Goal: Check status: Check status

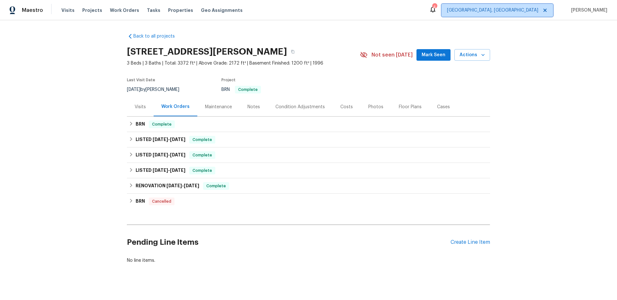
click at [513, 10] on span "[GEOGRAPHIC_DATA], [GEOGRAPHIC_DATA]" at bounding box center [492, 10] width 91 height 6
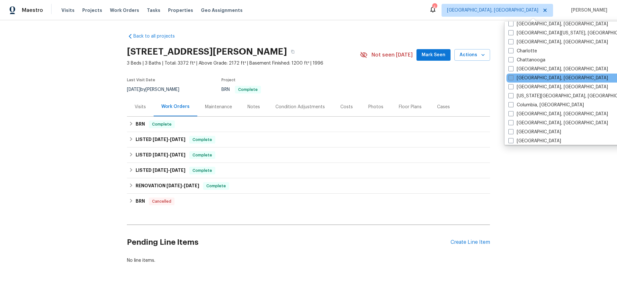
scroll to position [69, 0]
click at [531, 77] on label "[GEOGRAPHIC_DATA], [GEOGRAPHIC_DATA]" at bounding box center [559, 77] width 100 height 6
click at [513, 77] on input "[GEOGRAPHIC_DATA], [GEOGRAPHIC_DATA]" at bounding box center [511, 76] width 4 height 4
checkbox input "true"
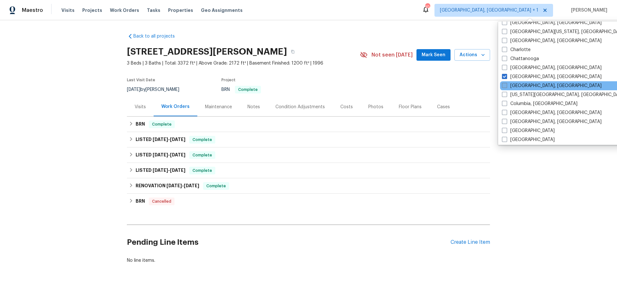
click at [531, 84] on label "[GEOGRAPHIC_DATA], [GEOGRAPHIC_DATA]" at bounding box center [552, 86] width 100 height 6
click at [506, 84] on input "[GEOGRAPHIC_DATA], [GEOGRAPHIC_DATA]" at bounding box center [504, 85] width 4 height 4
checkbox input "true"
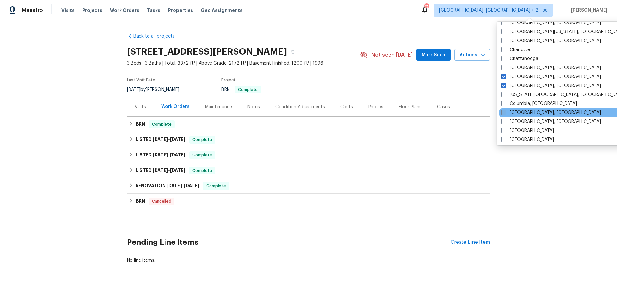
click at [528, 111] on label "[GEOGRAPHIC_DATA], [GEOGRAPHIC_DATA]" at bounding box center [552, 113] width 100 height 6
click at [506, 111] on input "[GEOGRAPHIC_DATA], [GEOGRAPHIC_DATA]" at bounding box center [504, 112] width 4 height 4
checkbox input "true"
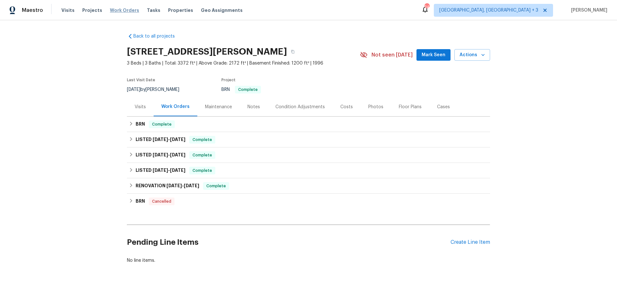
click at [122, 11] on span "Work Orders" at bounding box center [124, 10] width 29 height 6
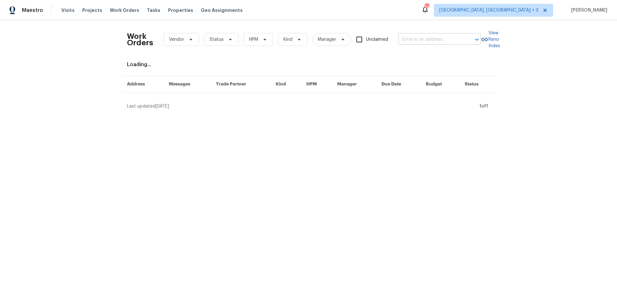
click at [428, 38] on input "text" at bounding box center [431, 40] width 64 height 10
type input "1697"
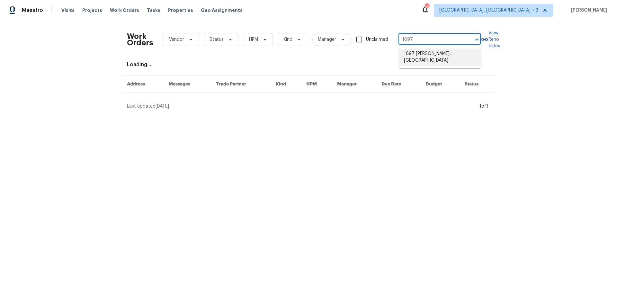
click at [447, 53] on li "1697 [PERSON_NAME], [GEOGRAPHIC_DATA]" at bounding box center [440, 57] width 82 height 17
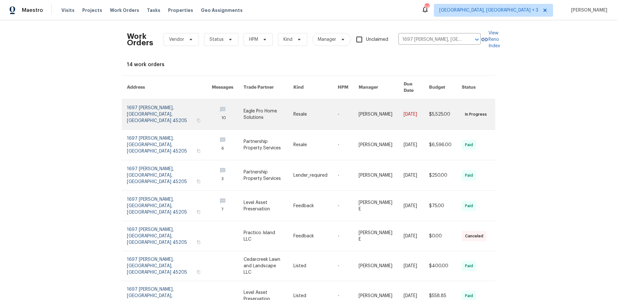
click at [150, 107] on link at bounding box center [169, 114] width 85 height 30
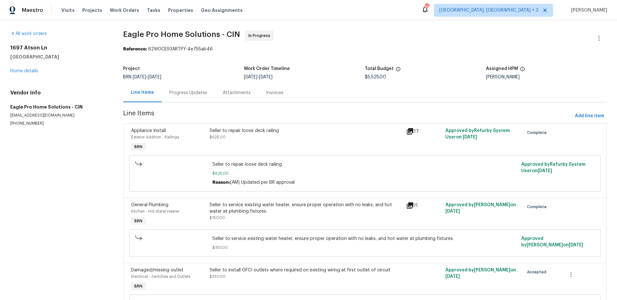
click at [202, 95] on div "Progress Updates" at bounding box center [188, 93] width 38 height 6
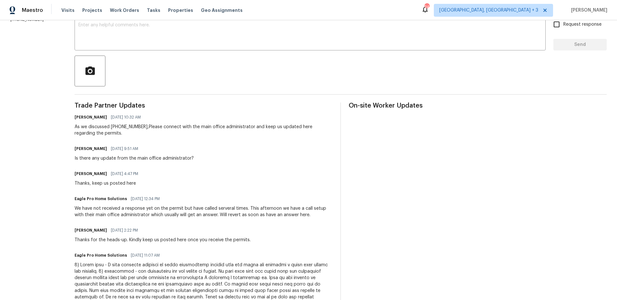
scroll to position [116, 0]
